Goal: Task Accomplishment & Management: Complete application form

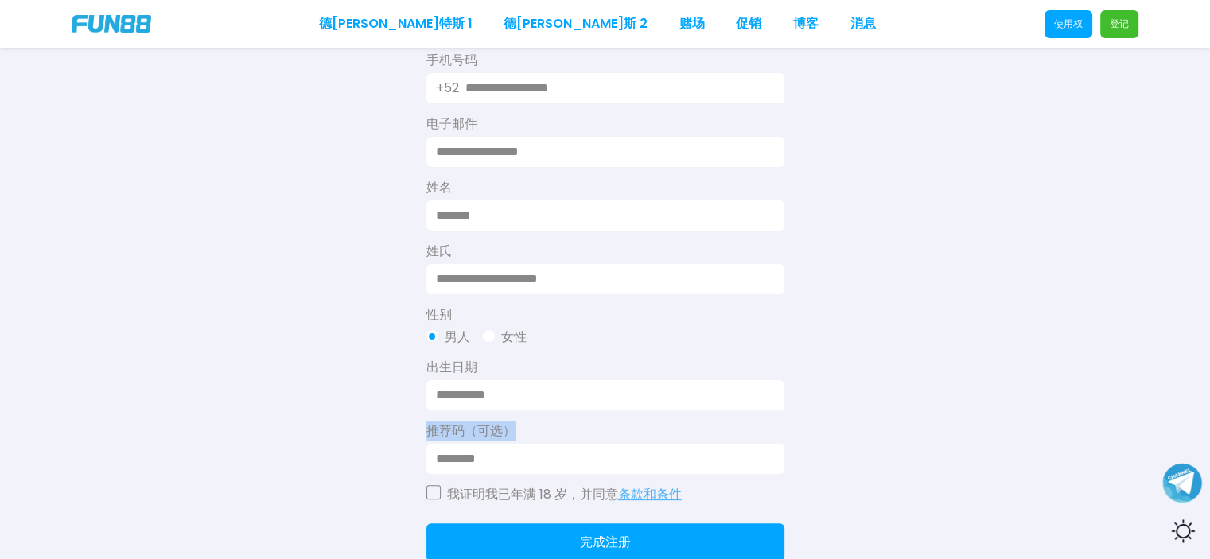
scroll to position [159, 0]
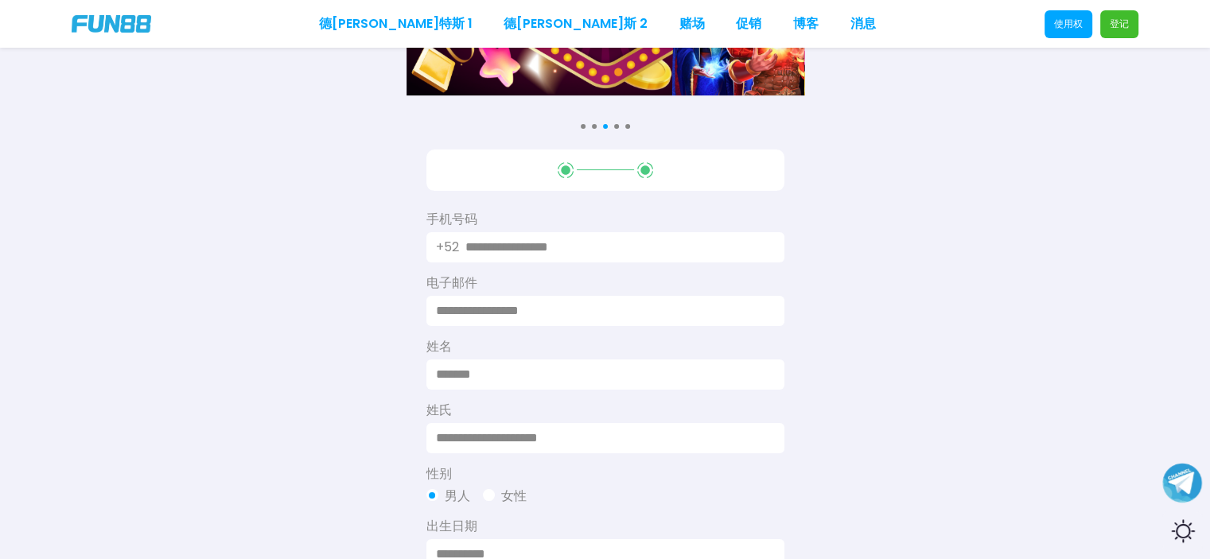
click at [592, 133] on div "查看条款和条件 查看条款和条件 查看条款和条件 查看条款和条件 手机号码 +52 电子邮件 姓名 姓氏 性别 男人 女性 出生日期 推荐码（可选） 我证明我已…" at bounding box center [605, 390] width 1210 height 1098
click at [592, 131] on div "查看条款和条件 查看条款和条件 查看条款和条件 查看条款和条件 手机号码 +52 电子邮件 姓名 姓氏 性别 男人 女性 出生日期 推荐码（可选） 我证明我已…" at bounding box center [605, 390] width 1210 height 1098
click at [577, 160] on div at bounding box center [605, 170] width 358 height 41
click at [560, 174] on icon at bounding box center [566, 170] width 16 height 16
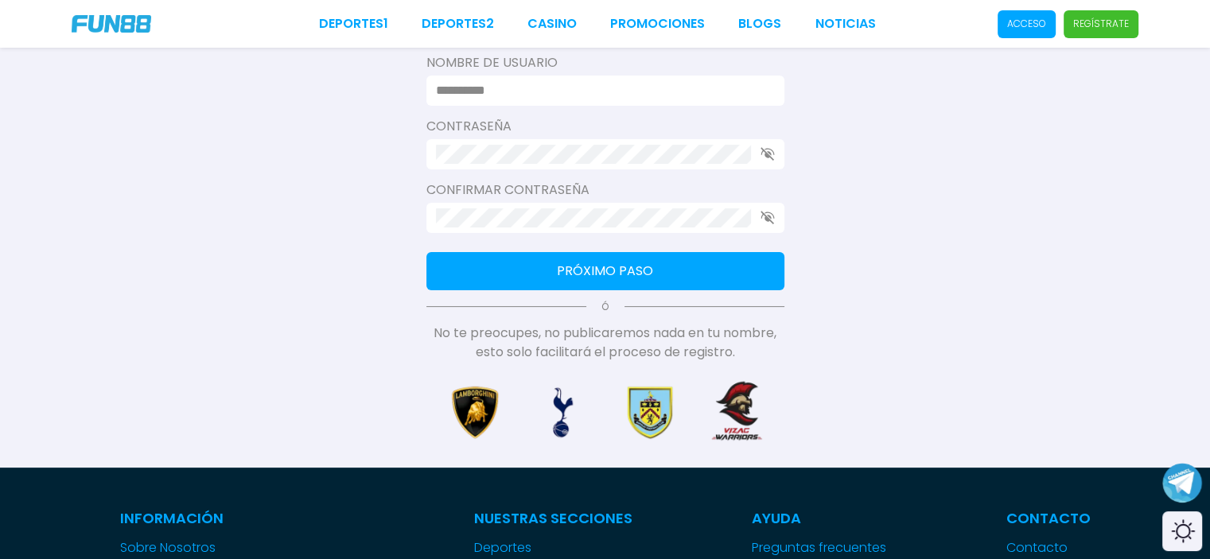
scroll to position [84, 0]
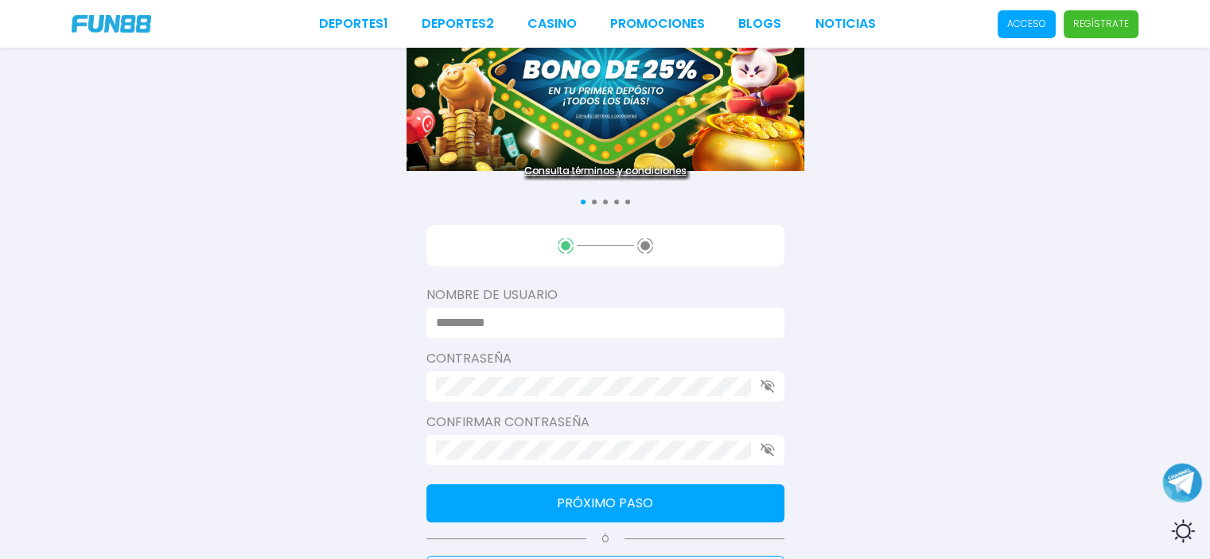
click at [195, 263] on div "Consulta términos y condiciones Consulta términos y condiciones Consulta términ…" at bounding box center [605, 328] width 1210 height 824
